Goal: Find specific page/section: Find specific page/section

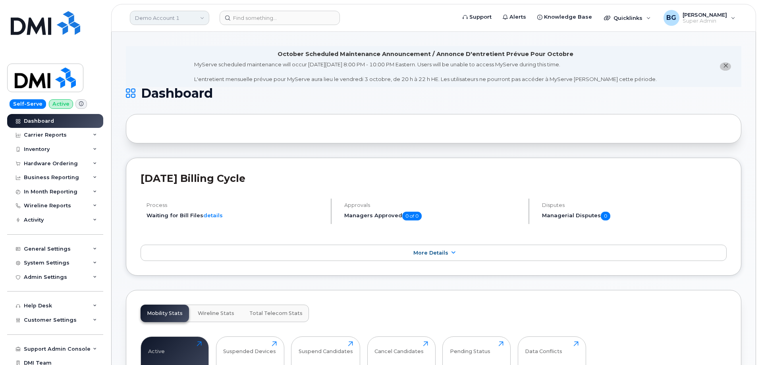
click at [181, 16] on link "Demo Account 1" at bounding box center [169, 18] width 79 height 14
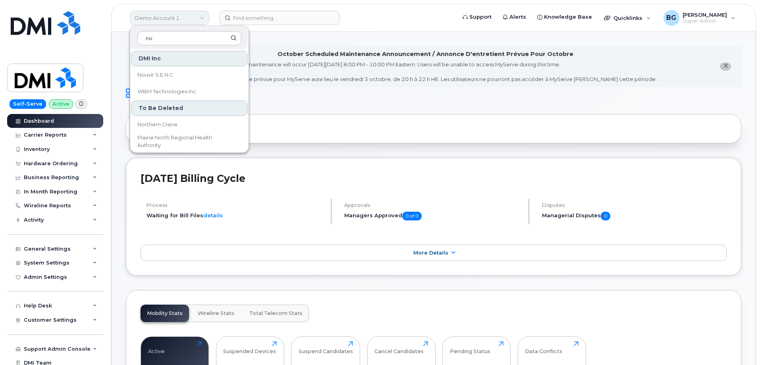
type input "n"
type input "construction"
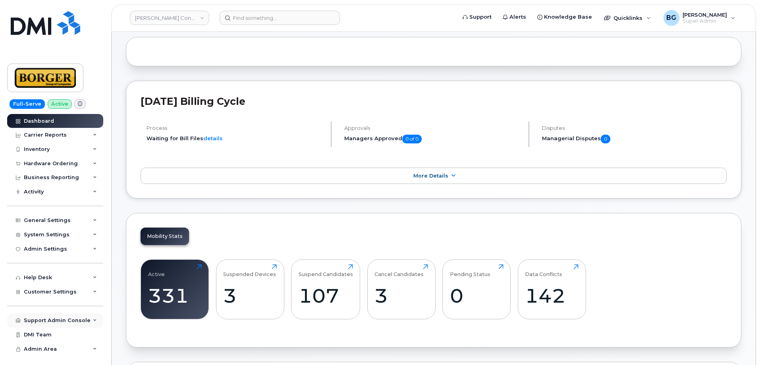
scroll to position [79, 0]
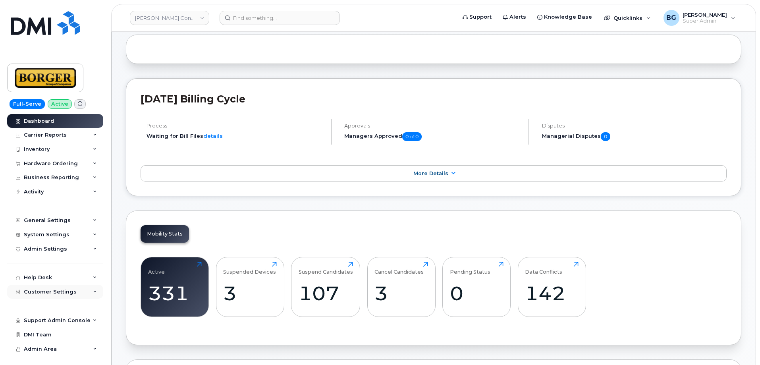
click at [52, 293] on span "Customer Settings" at bounding box center [50, 292] width 53 height 6
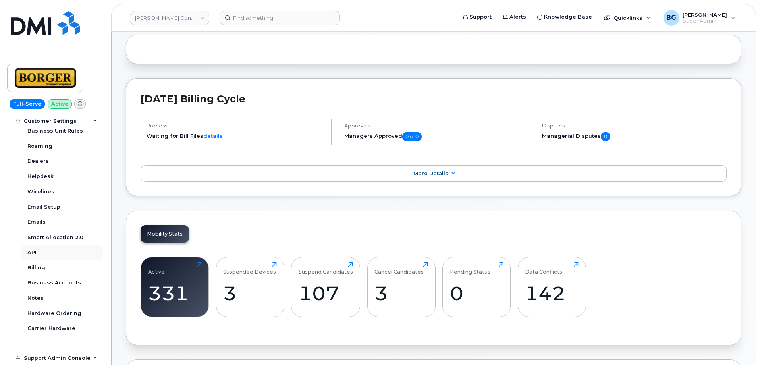
scroll to position [218, 0]
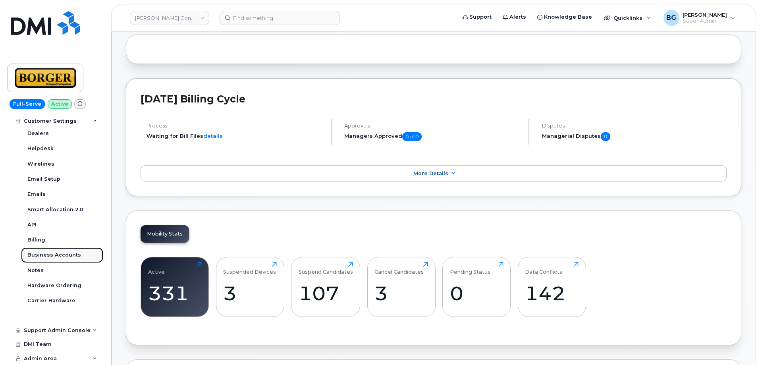
click at [56, 255] on div "Business Accounts" at bounding box center [54, 254] width 54 height 7
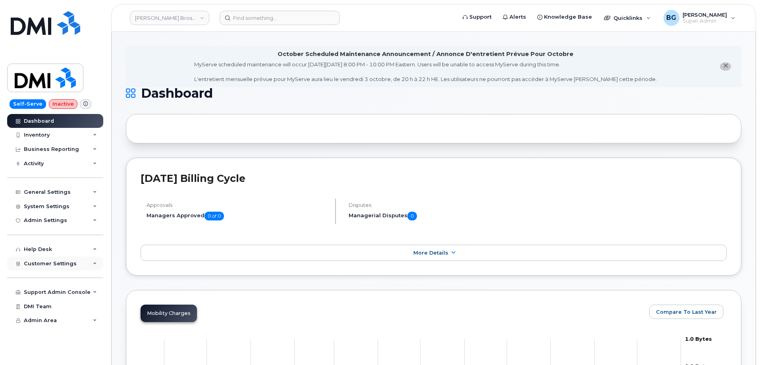
click at [39, 261] on span "Customer Settings" at bounding box center [50, 264] width 53 height 6
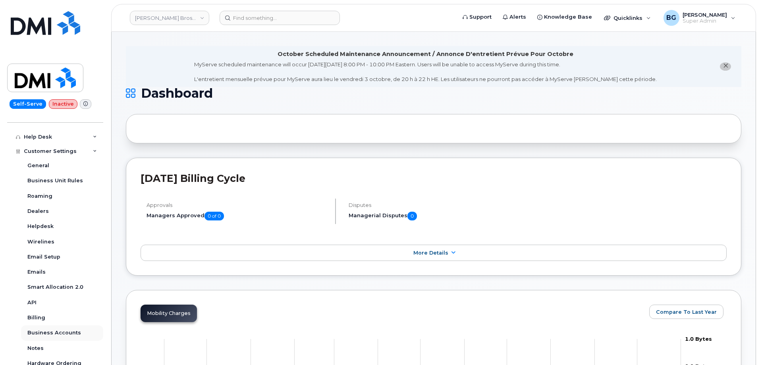
scroll to position [132, 0]
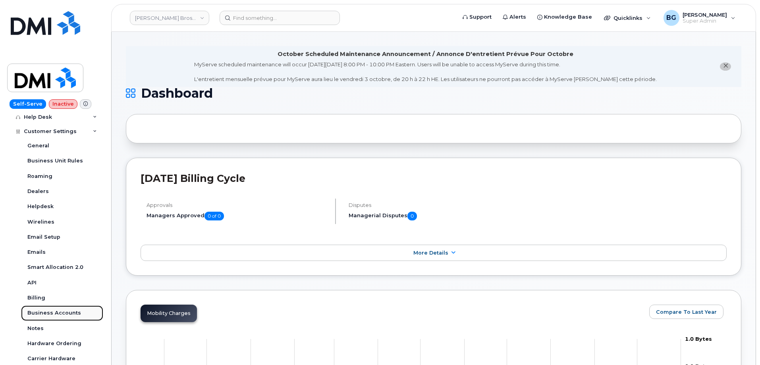
click at [46, 311] on div "Business Accounts" at bounding box center [54, 312] width 54 height 7
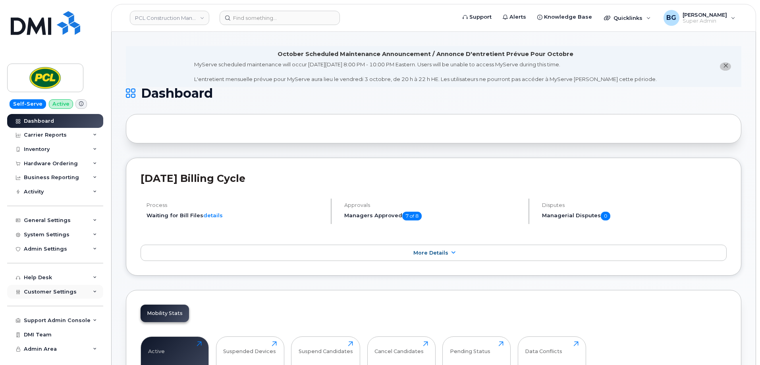
click at [46, 291] on span "Customer Settings" at bounding box center [50, 292] width 53 height 6
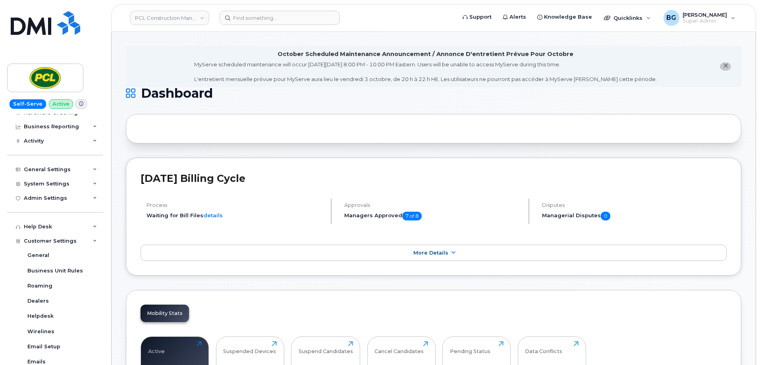
scroll to position [185, 0]
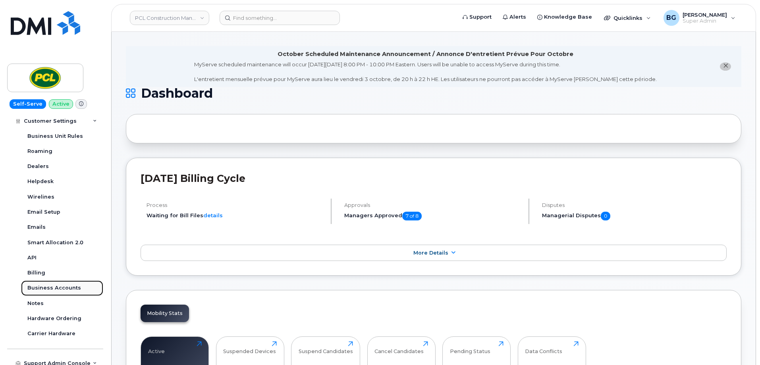
click at [52, 287] on div "Business Accounts" at bounding box center [54, 287] width 54 height 7
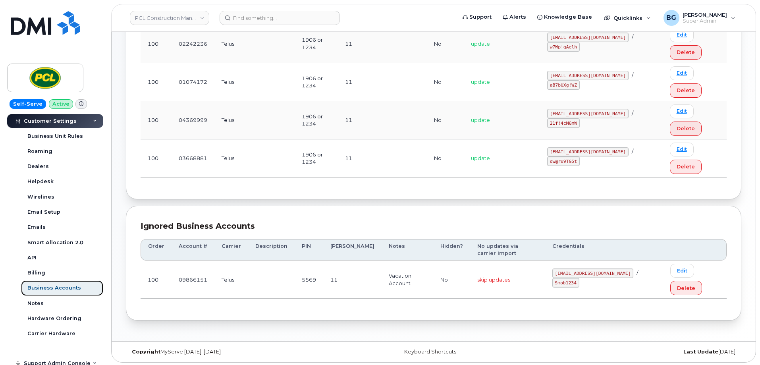
scroll to position [193, 0]
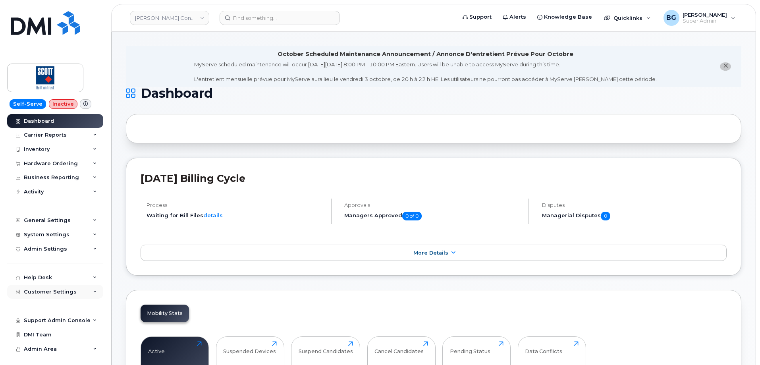
click at [40, 289] on span "Customer Settings" at bounding box center [50, 292] width 53 height 6
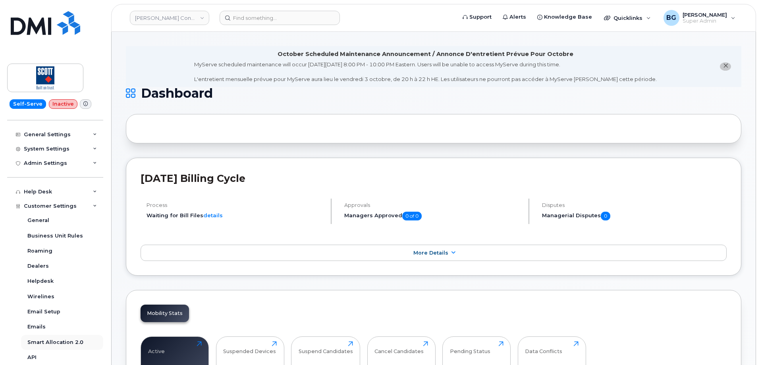
scroll to position [212, 0]
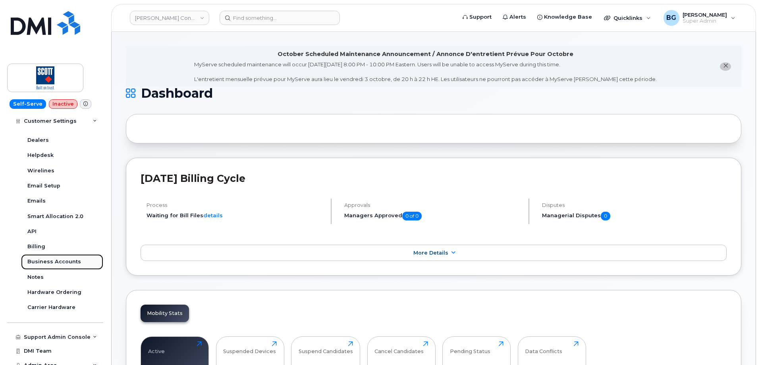
click at [49, 259] on div "Business Accounts" at bounding box center [54, 261] width 54 height 7
